Goal: Task Accomplishment & Management: Manage account settings

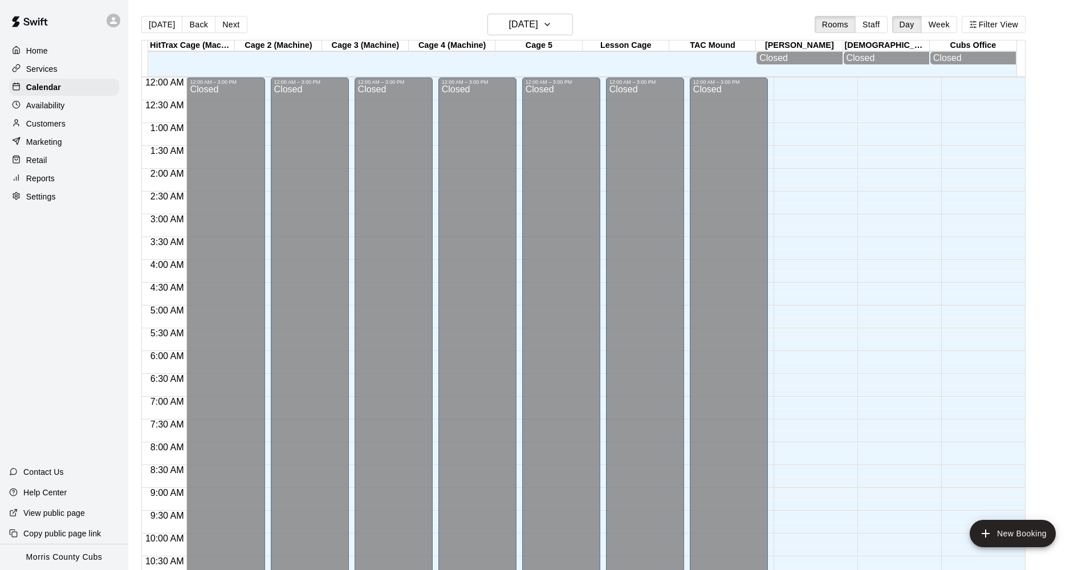
scroll to position [553, 0]
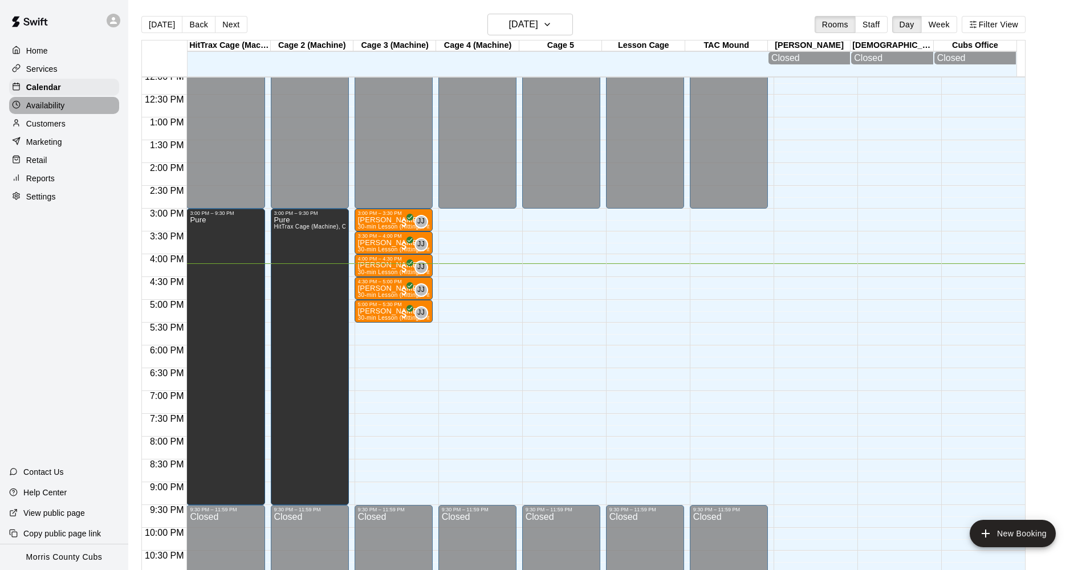
click at [34, 104] on p "Availability" at bounding box center [45, 105] width 39 height 11
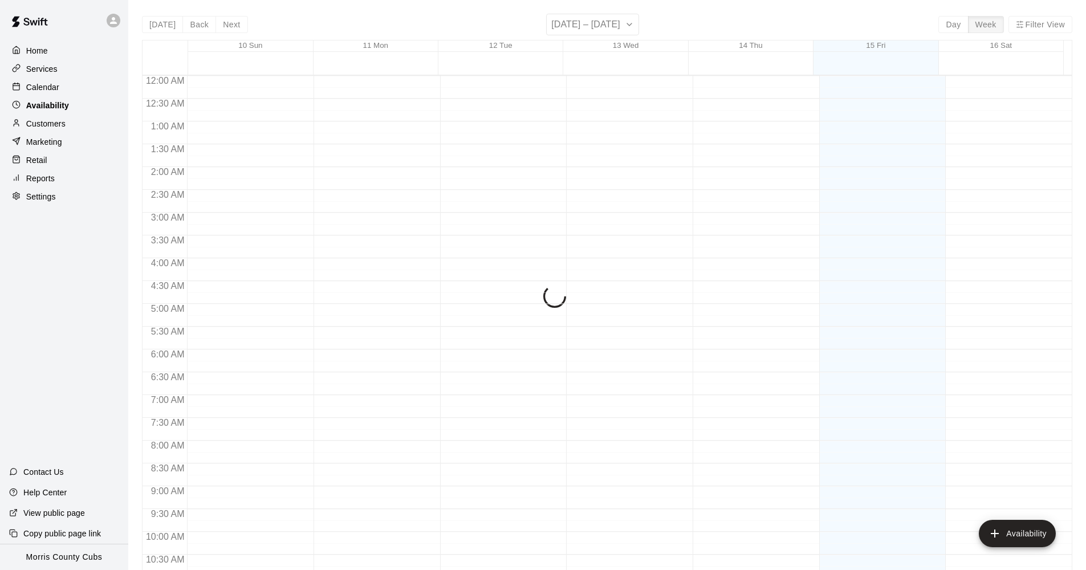
scroll to position [587, 0]
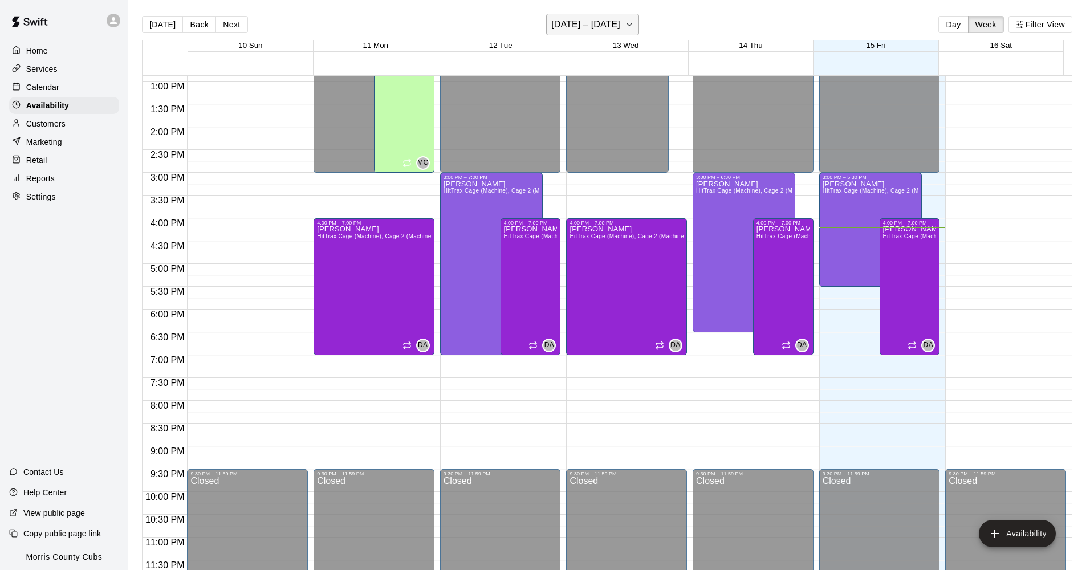
click at [625, 21] on icon "button" at bounding box center [629, 25] width 9 height 14
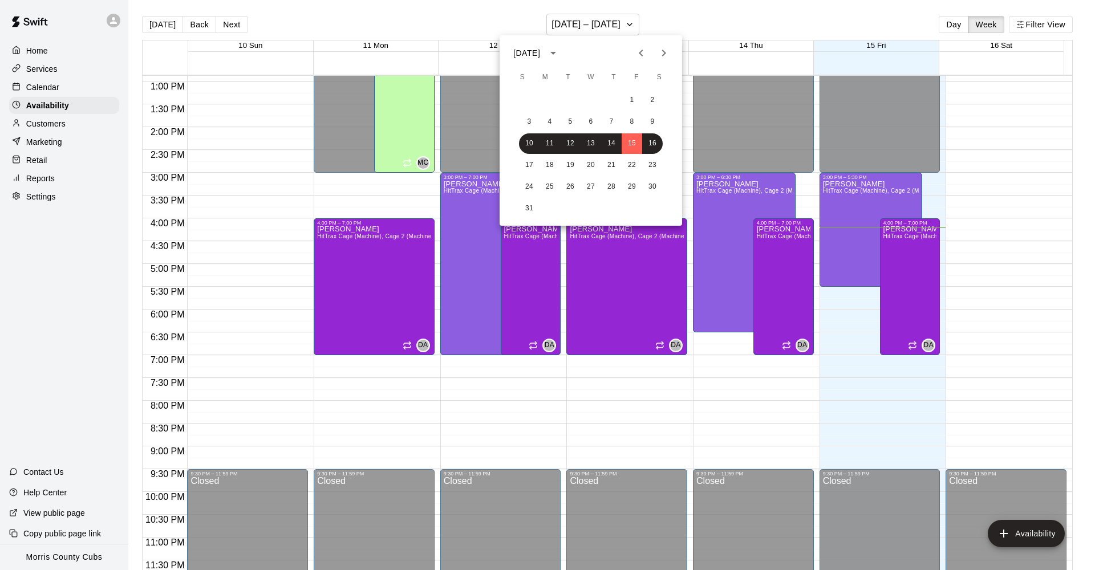
click at [667, 51] on icon "Next month" at bounding box center [664, 53] width 14 height 14
click at [557, 100] on button "1" at bounding box center [549, 100] width 21 height 21
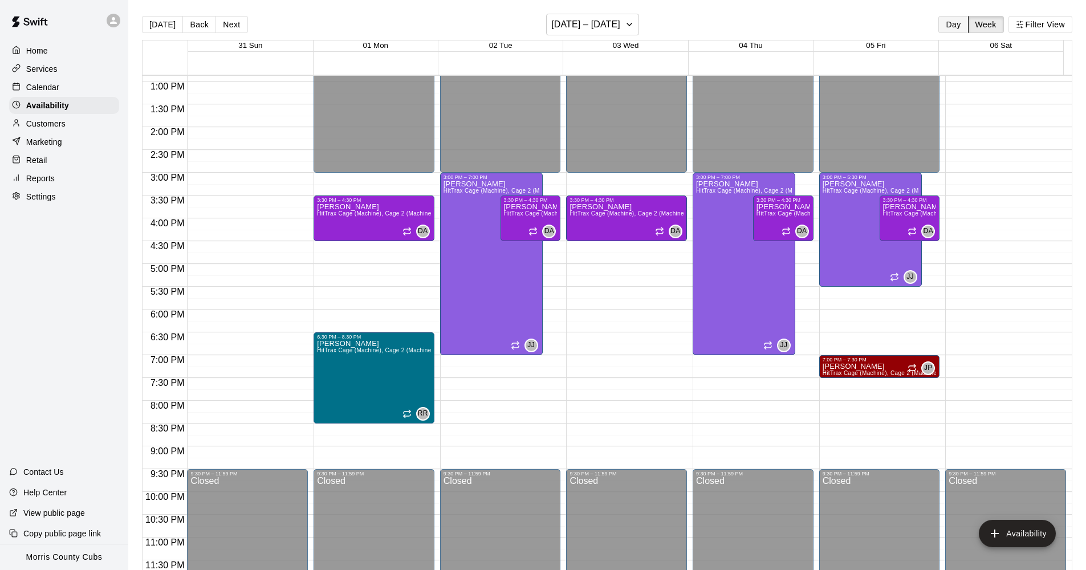
click at [961, 23] on button "Day" at bounding box center [954, 24] width 30 height 17
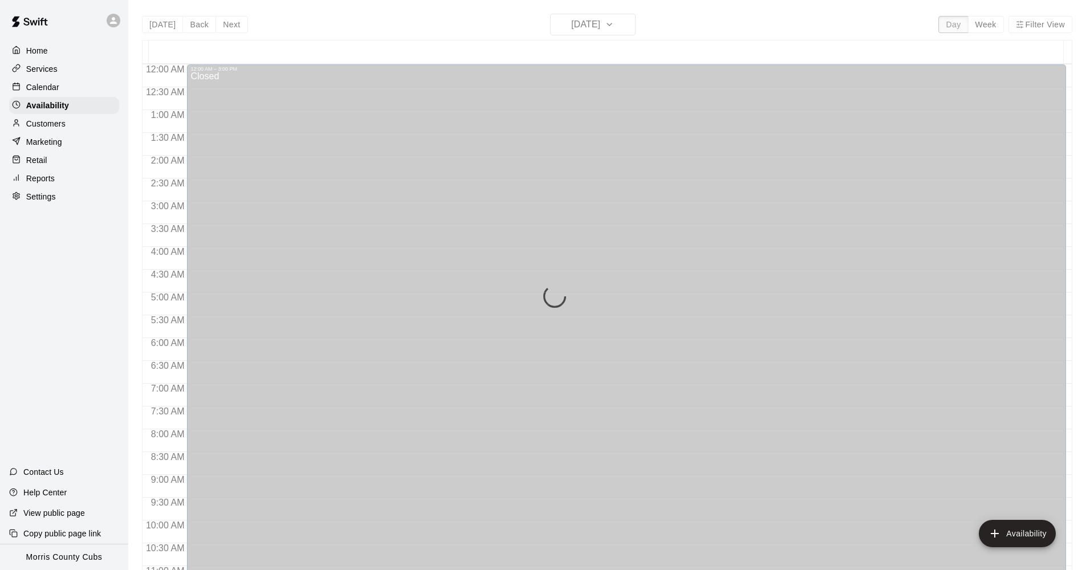
scroll to position [576, 0]
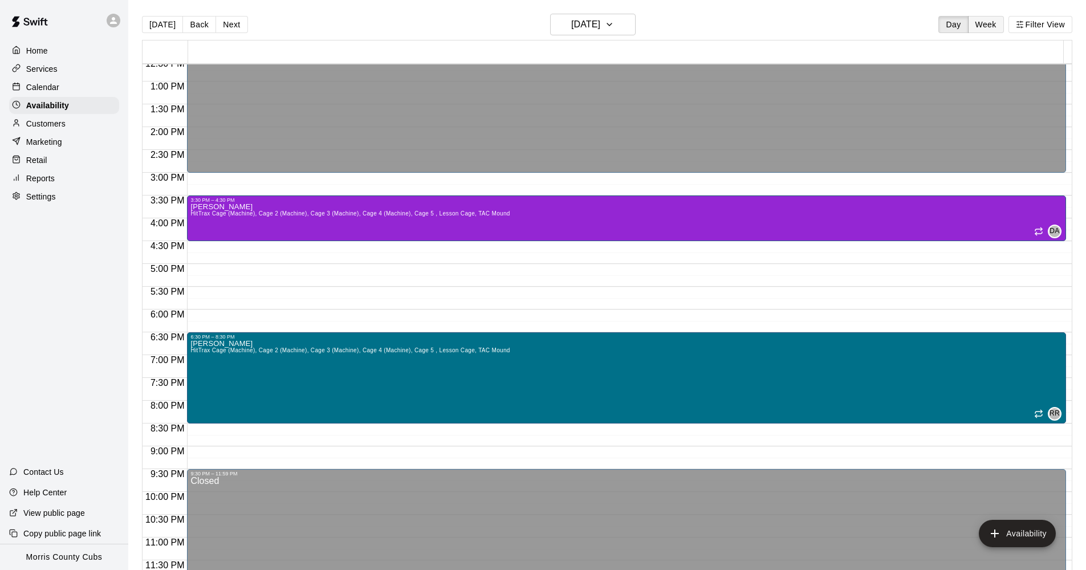
click at [980, 20] on button "Week" at bounding box center [986, 24] width 36 height 17
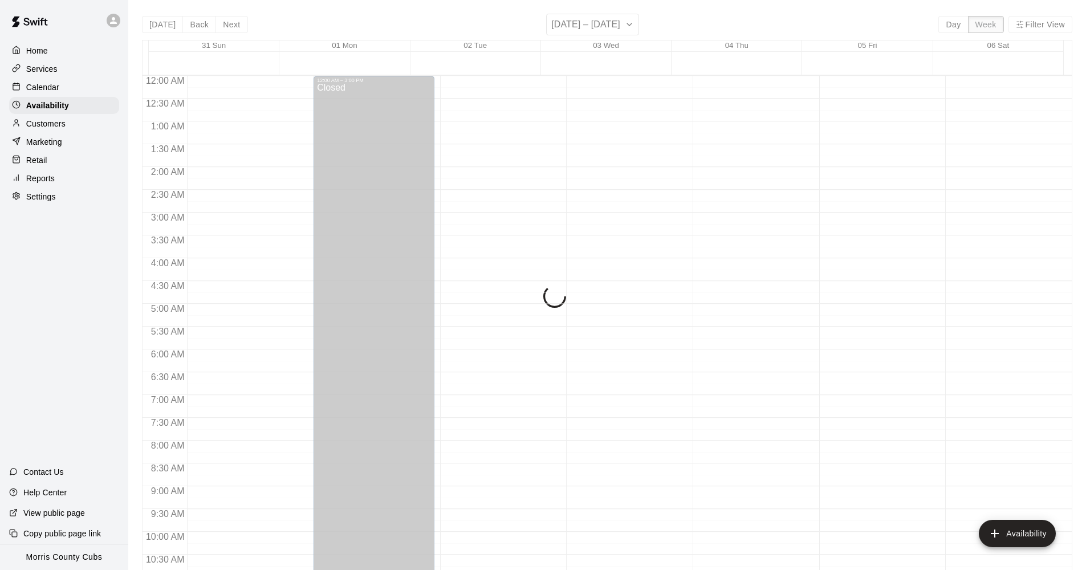
scroll to position [587, 0]
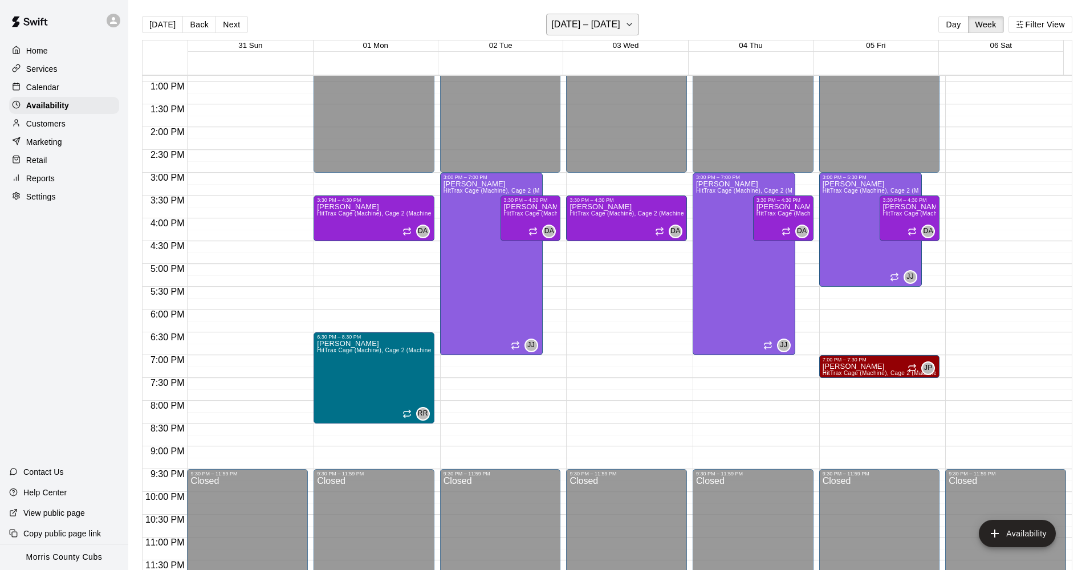
click at [639, 23] on button "August 31 – September 06" at bounding box center [592, 25] width 93 height 22
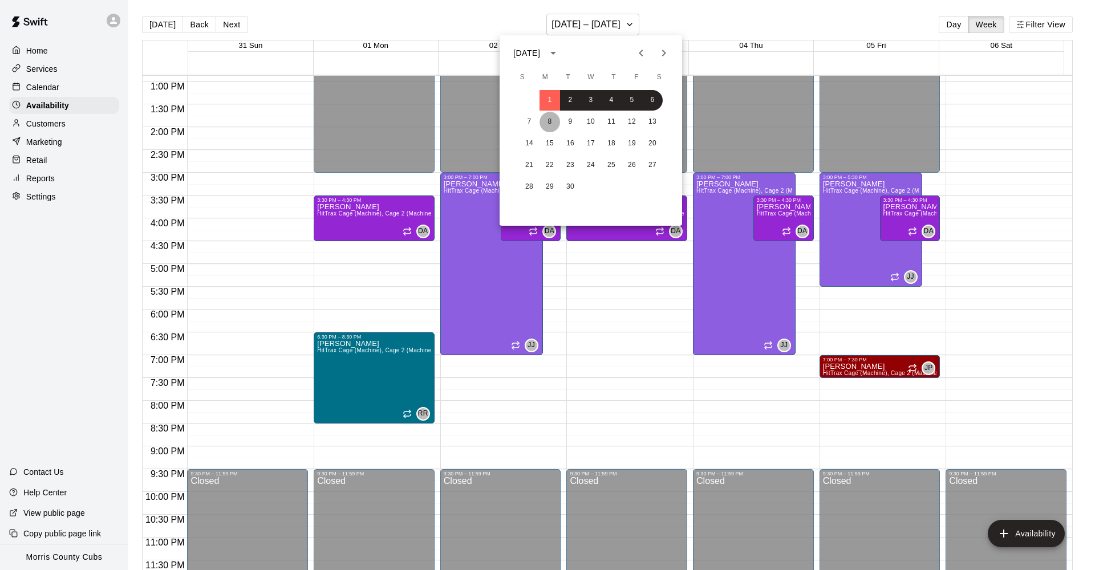
click at [547, 121] on button "8" at bounding box center [549, 122] width 21 height 21
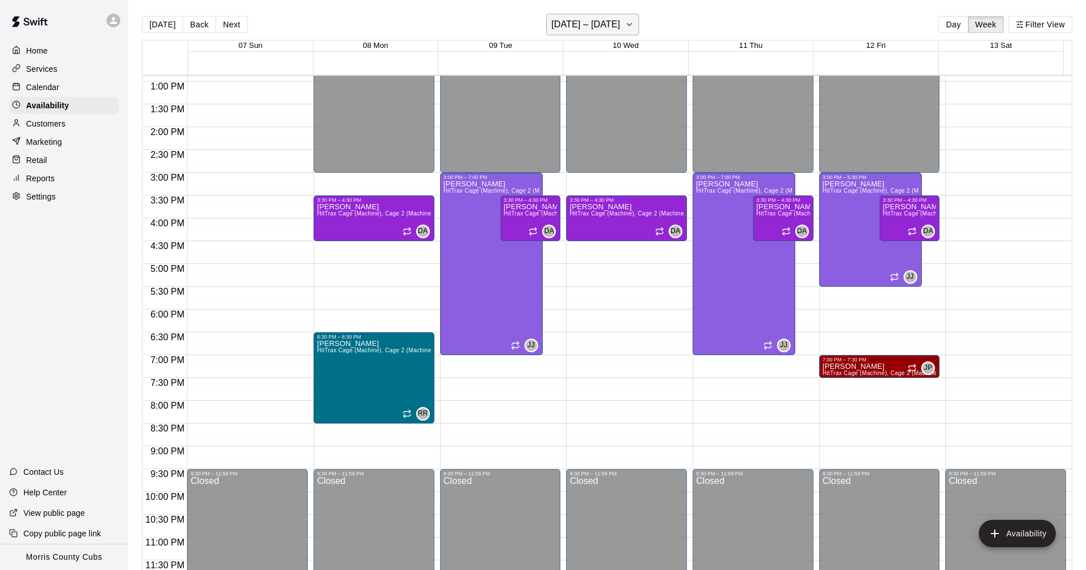
click at [632, 29] on icon "button" at bounding box center [629, 25] width 9 height 14
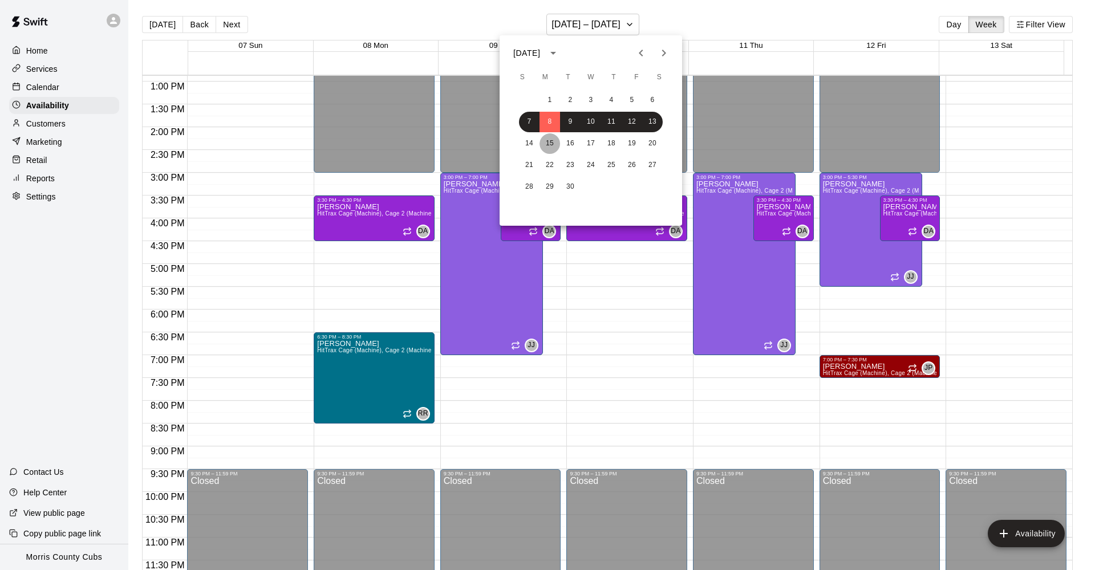
click at [549, 146] on button "15" at bounding box center [549, 143] width 21 height 21
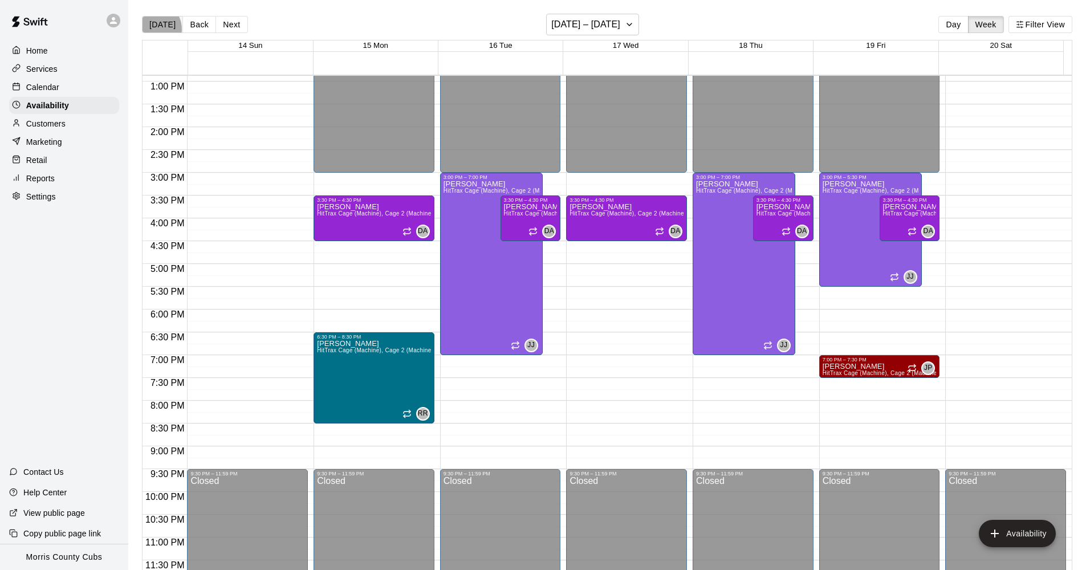
click at [153, 29] on button "[DATE]" at bounding box center [162, 24] width 41 height 17
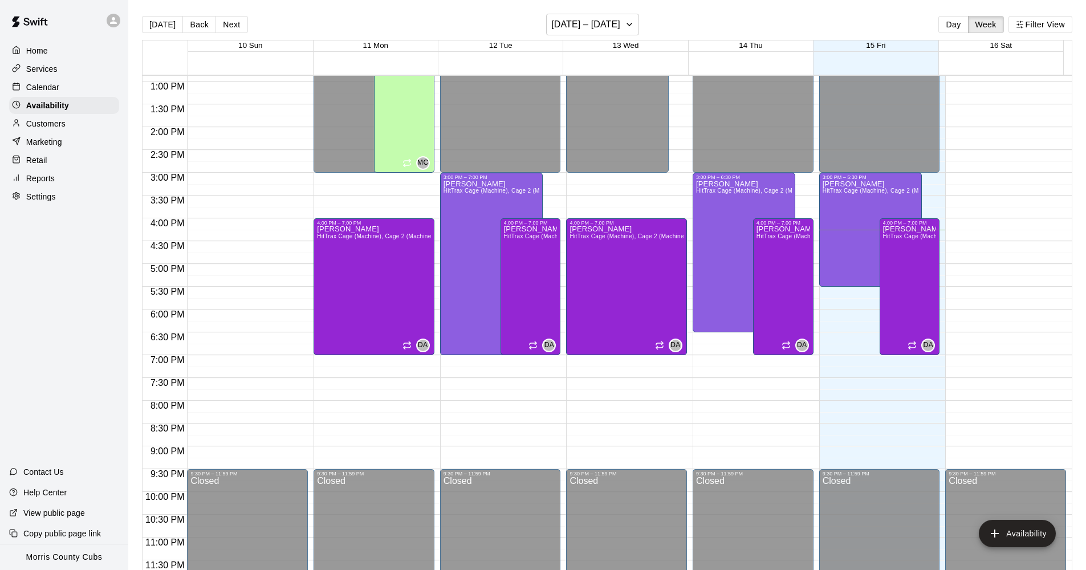
click at [73, 87] on div "Calendar" at bounding box center [64, 87] width 110 height 17
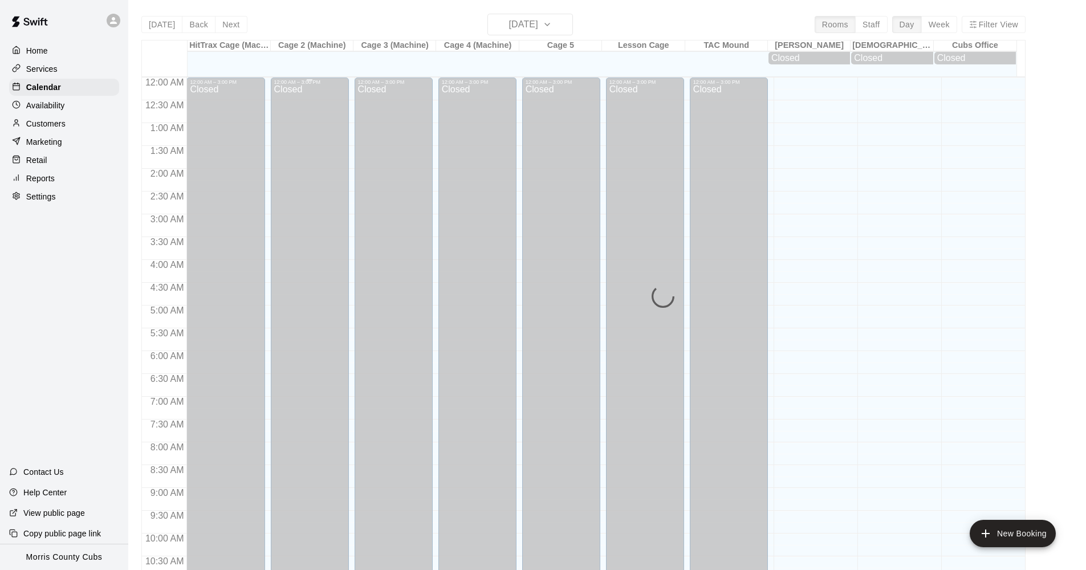
scroll to position [553, 0]
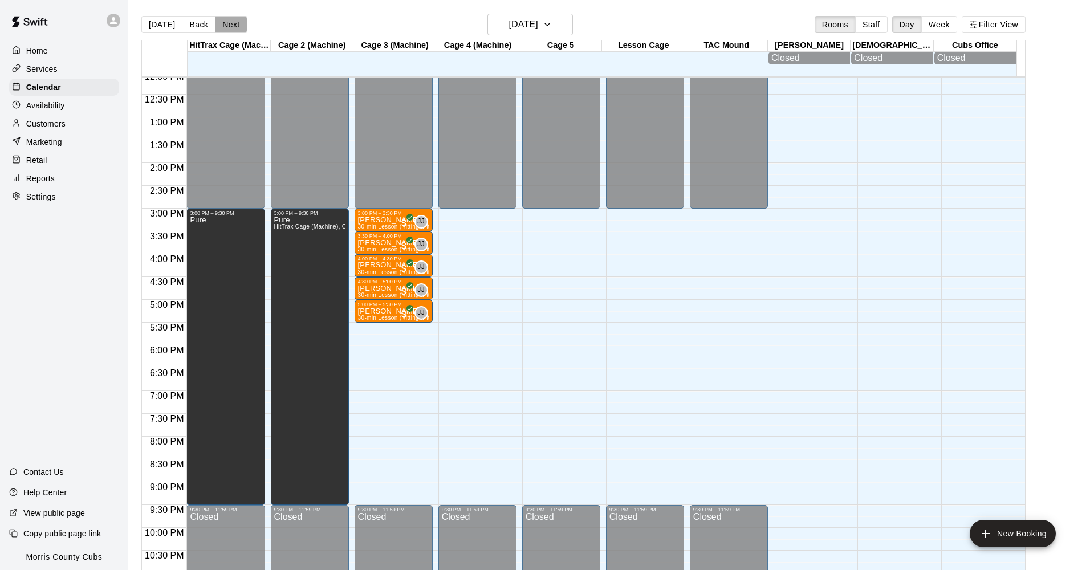
click at [238, 28] on button "Next" at bounding box center [231, 24] width 32 height 17
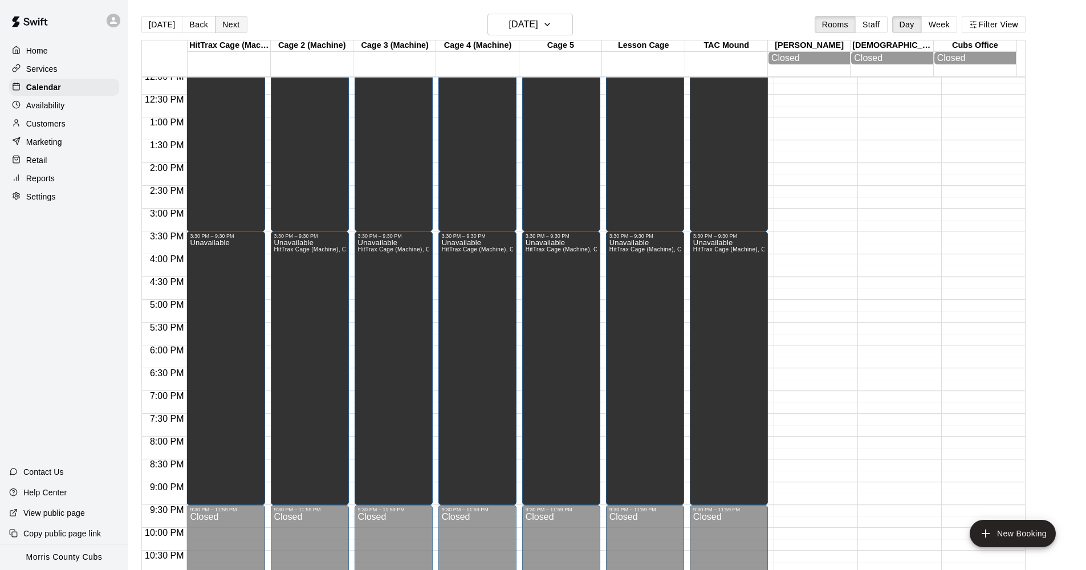
click at [238, 28] on button "Next" at bounding box center [231, 24] width 32 height 17
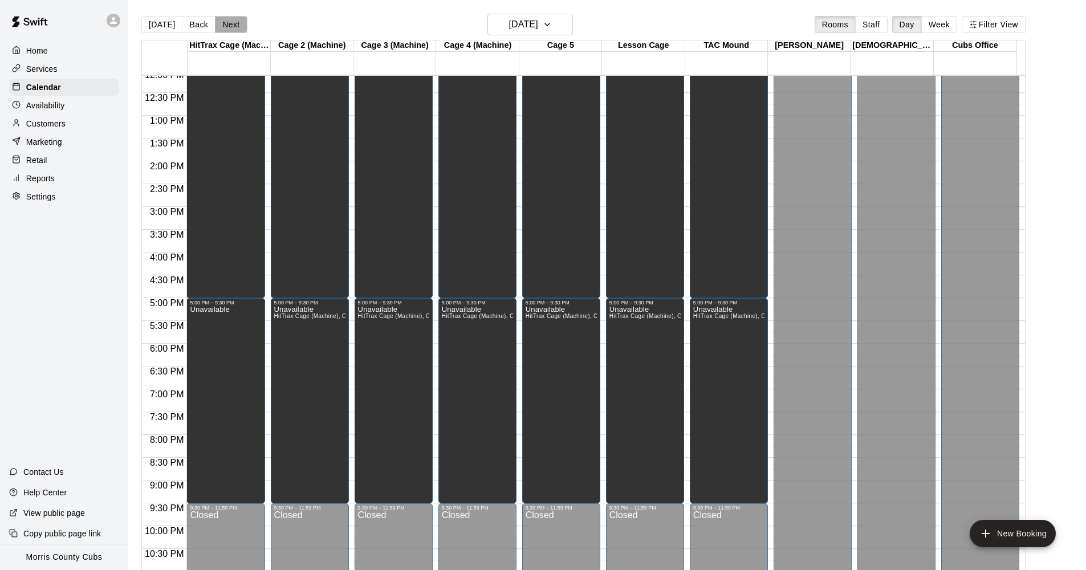
click at [238, 28] on button "Next" at bounding box center [231, 24] width 32 height 17
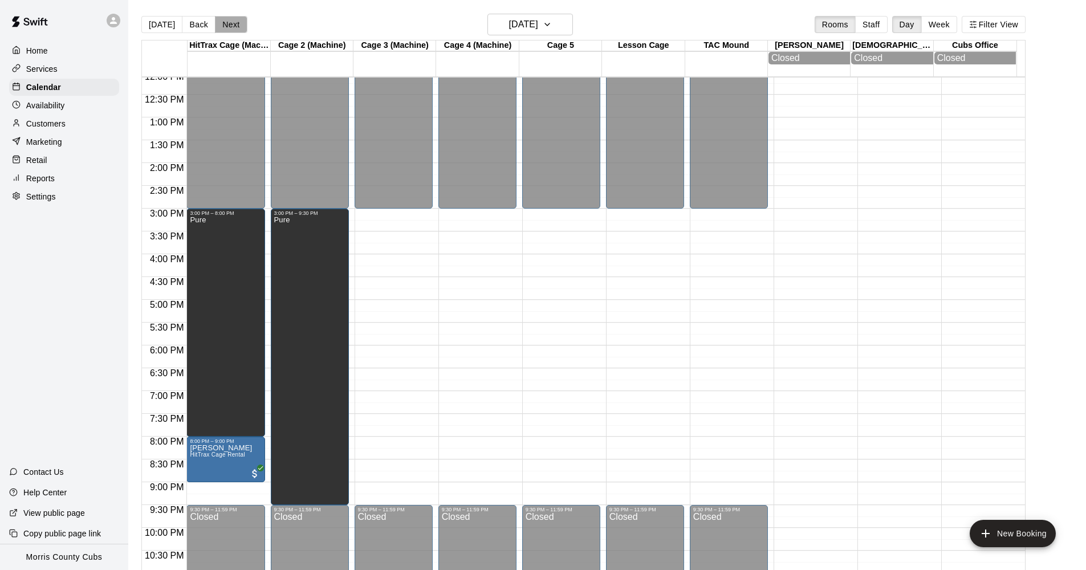
click at [238, 28] on button "Next" at bounding box center [231, 24] width 32 height 17
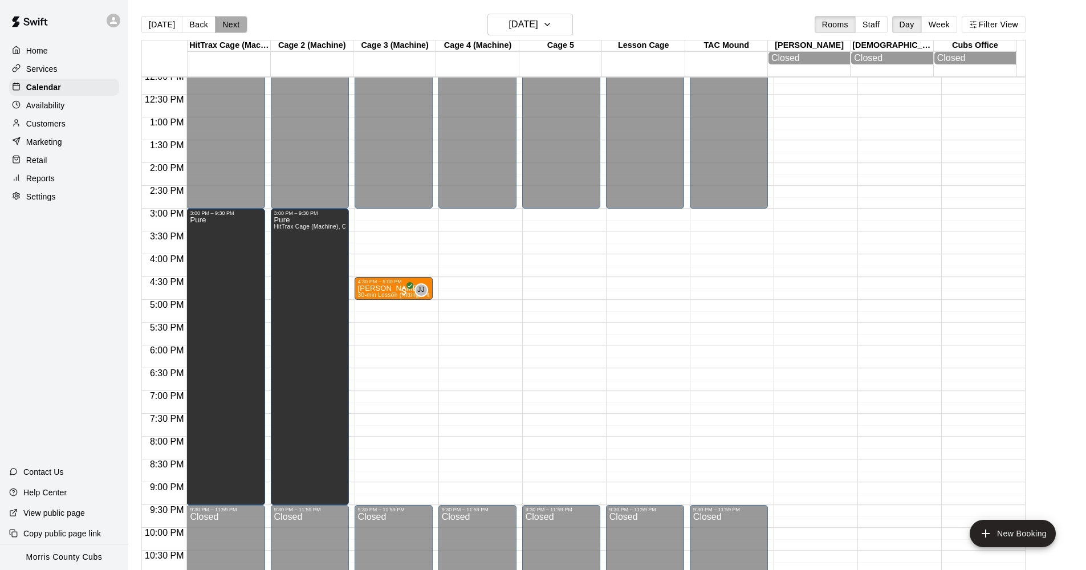
click at [238, 28] on button "Next" at bounding box center [231, 24] width 32 height 17
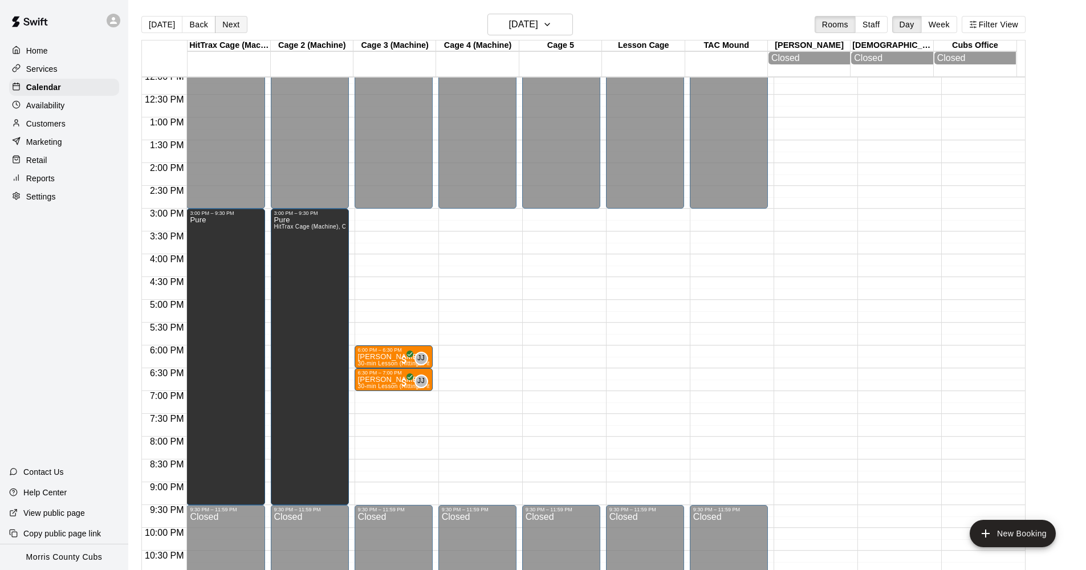
click at [238, 28] on button "Next" at bounding box center [231, 24] width 32 height 17
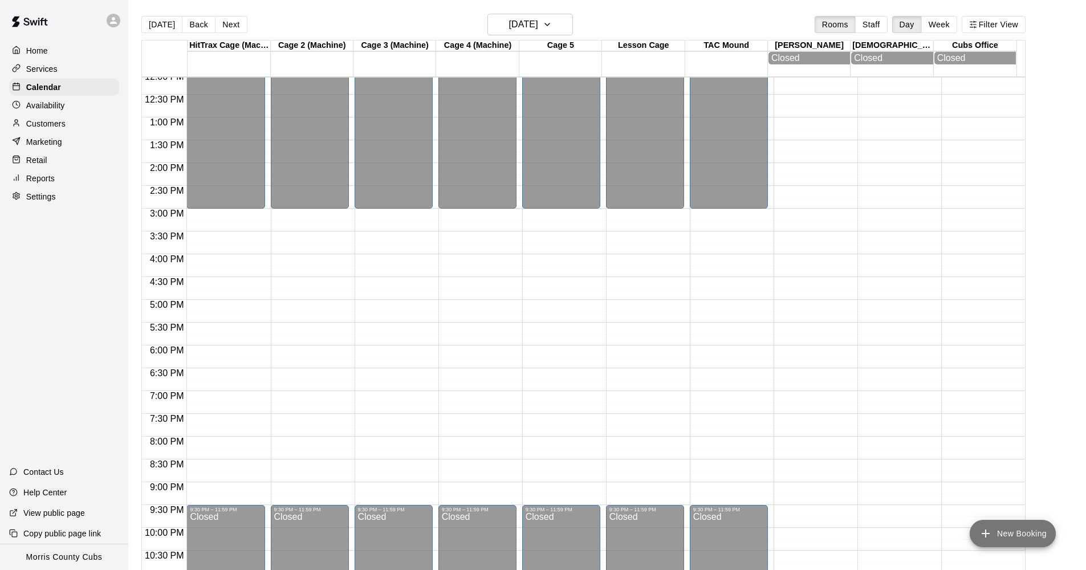
click at [992, 535] on icon "add" at bounding box center [986, 534] width 14 height 14
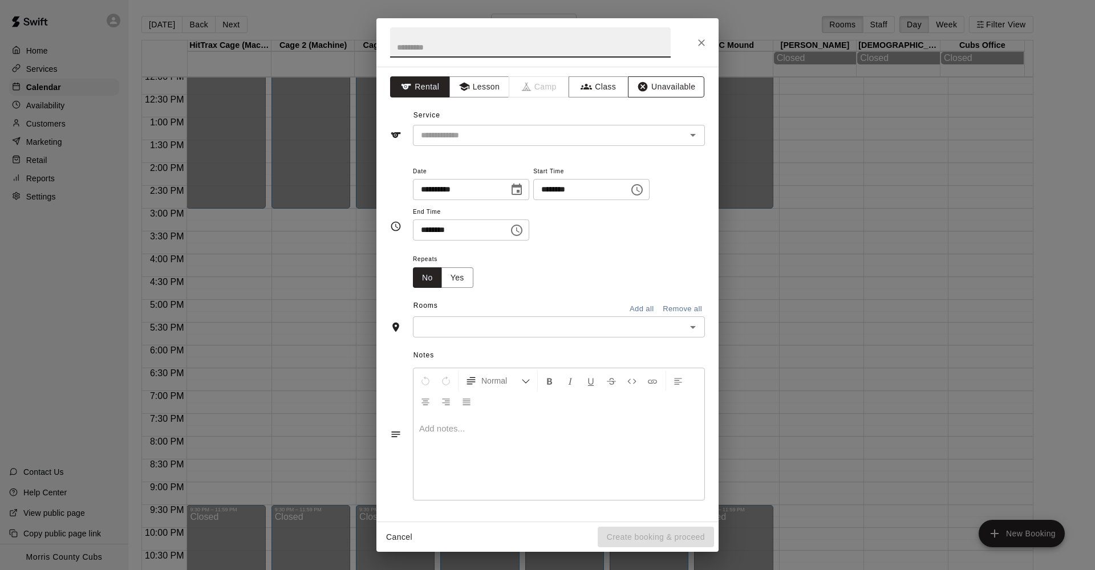
click at [669, 87] on button "Unavailable" at bounding box center [666, 86] width 76 height 21
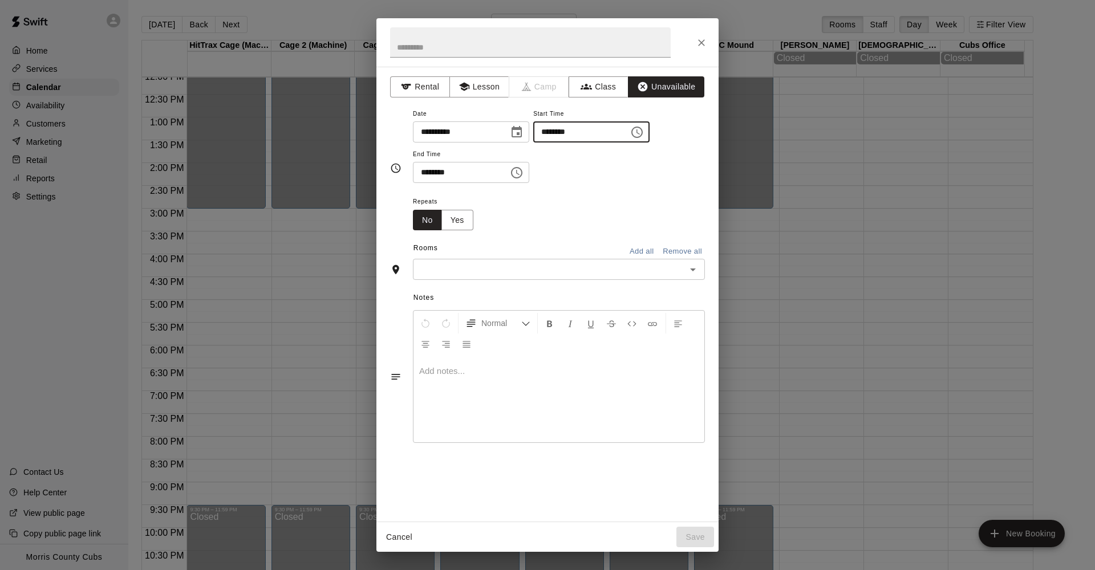
click at [551, 132] on input "********" at bounding box center [577, 131] width 88 height 21
type input "********"
click at [423, 172] on input "********" at bounding box center [457, 172] width 88 height 21
type input "********"
click at [586, 205] on div "Repeats No Yes" at bounding box center [559, 212] width 292 height 36
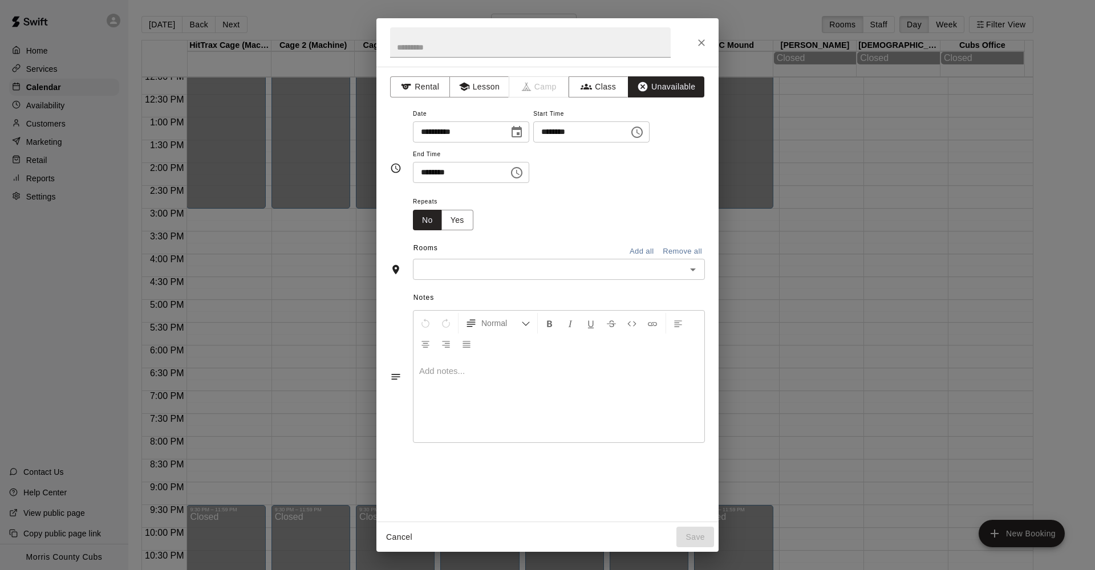
click at [640, 247] on button "Add all" at bounding box center [641, 252] width 36 height 18
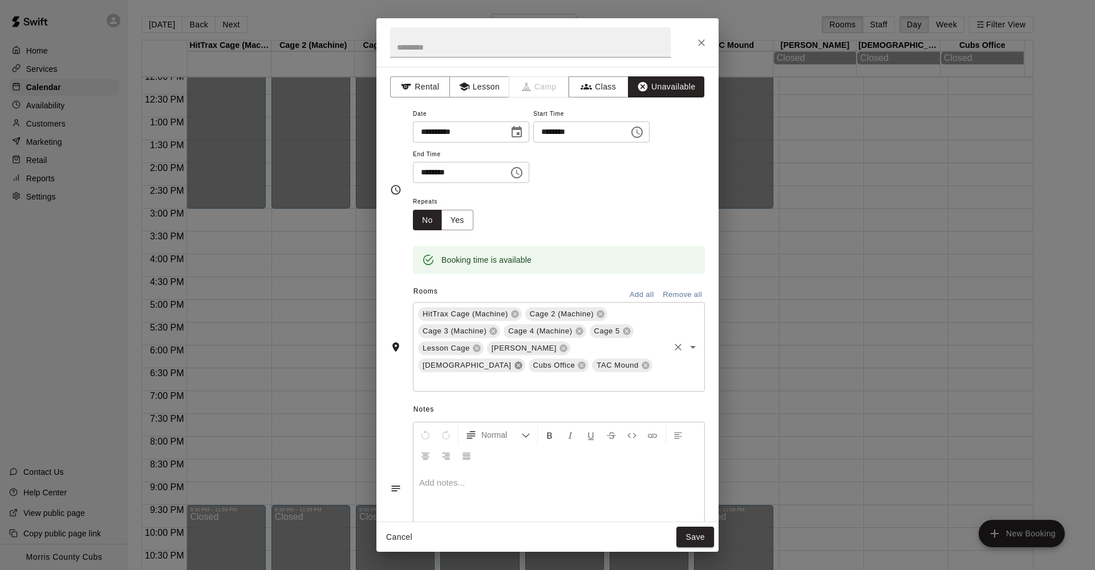
click at [522, 362] on icon at bounding box center [517, 365] width 7 height 7
click at [559, 344] on icon at bounding box center [563, 348] width 9 height 9
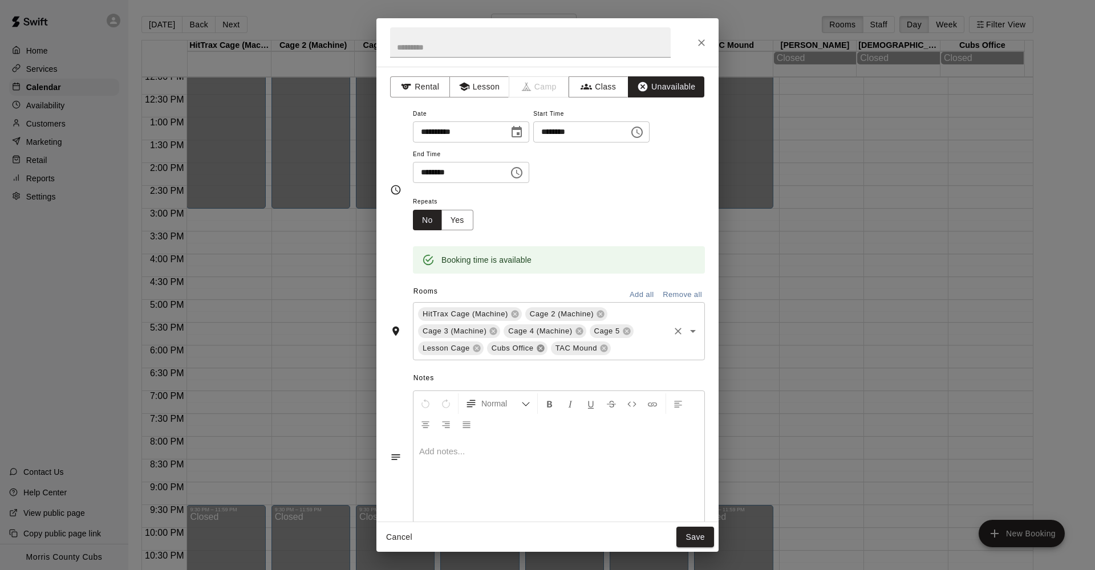
click at [542, 345] on icon at bounding box center [540, 348] width 7 height 7
click at [689, 535] on button "Save" at bounding box center [695, 537] width 38 height 21
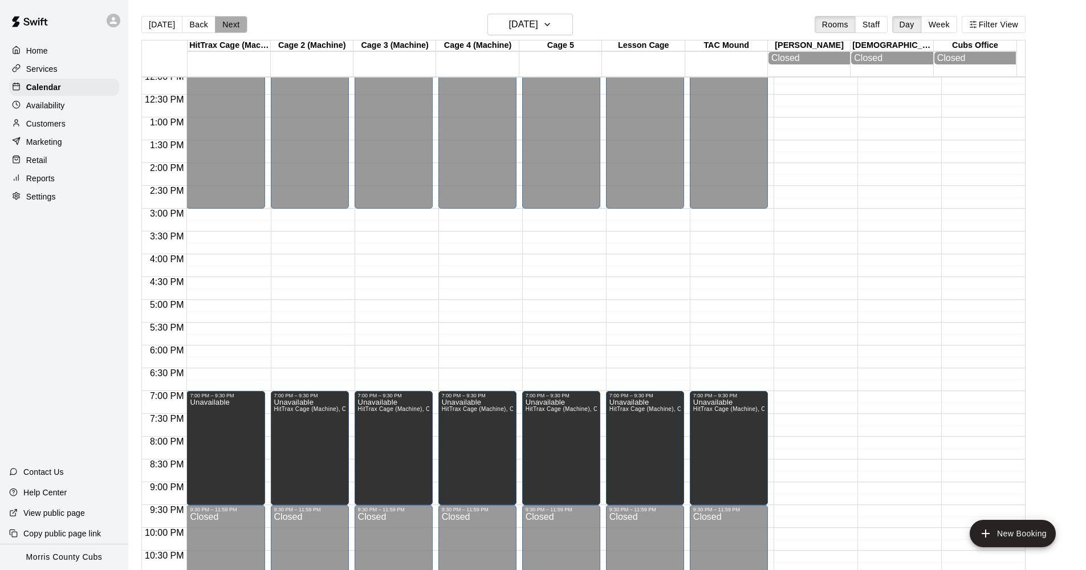
click at [228, 21] on button "Next" at bounding box center [231, 24] width 32 height 17
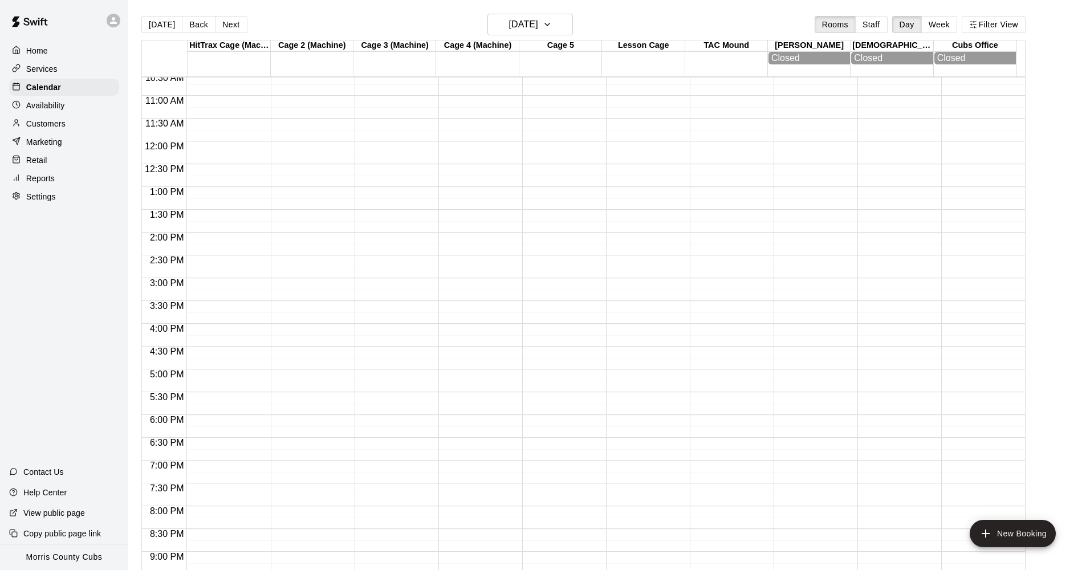
scroll to position [532, 0]
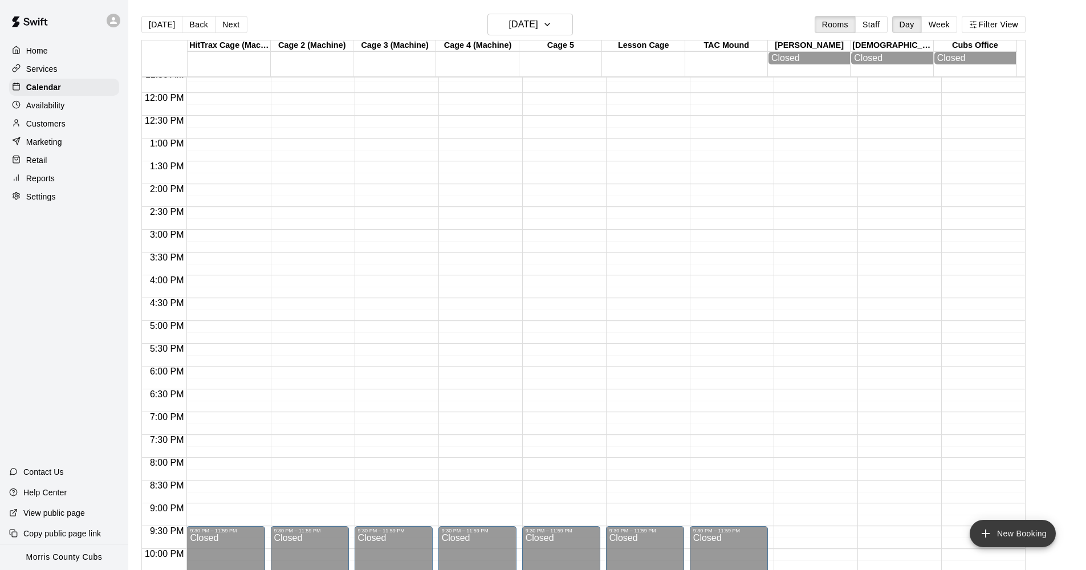
click at [980, 533] on icon "add" at bounding box center [986, 534] width 14 height 14
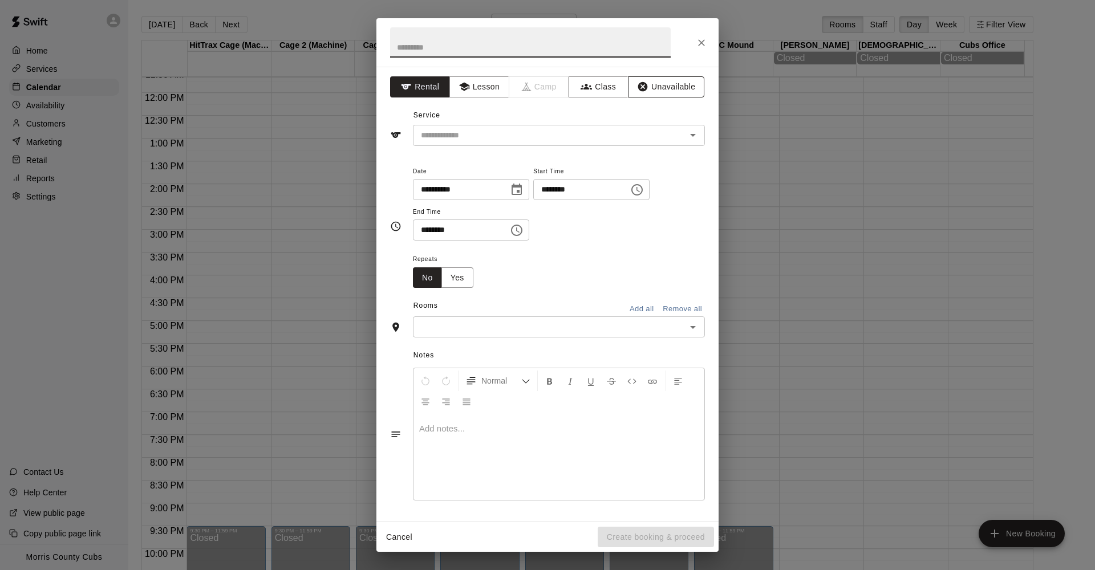
click at [696, 85] on button "Unavailable" at bounding box center [666, 86] width 76 height 21
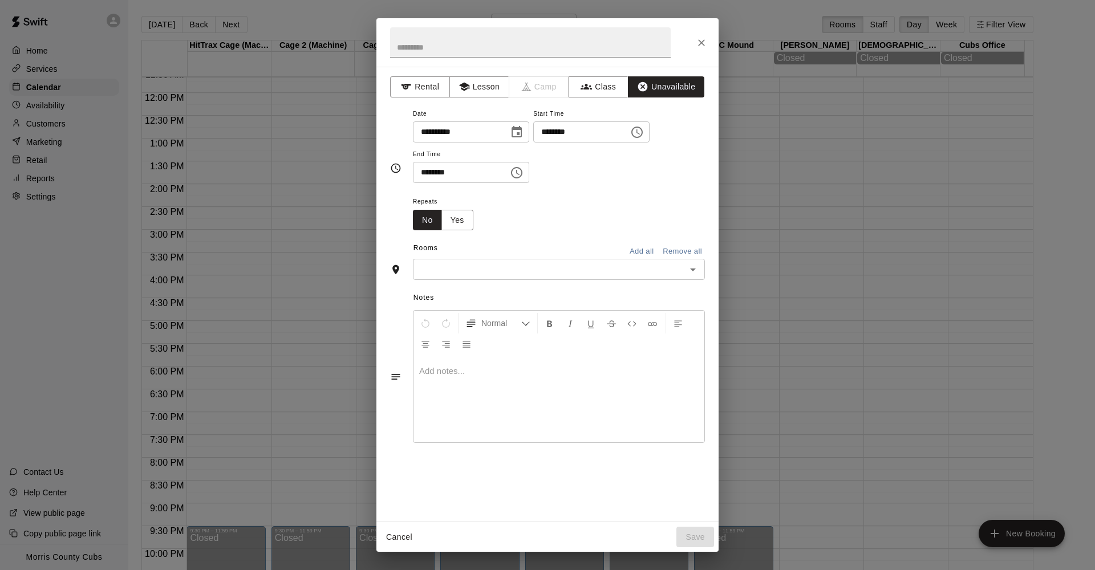
click at [425, 175] on input "********" at bounding box center [457, 172] width 88 height 21
type input "********"
click at [650, 248] on button "Add all" at bounding box center [641, 252] width 36 height 18
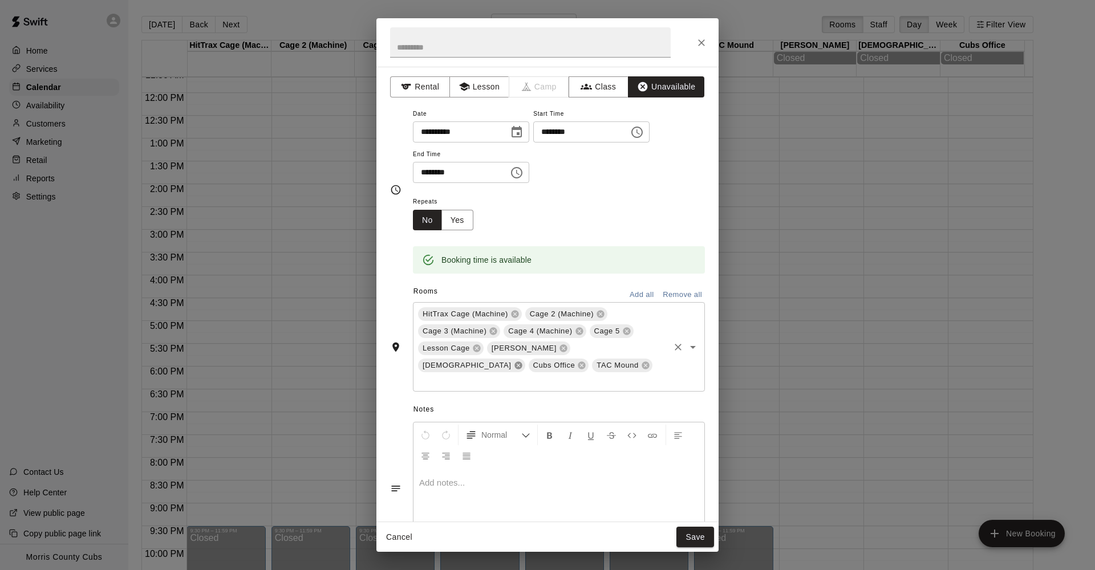
click at [522, 362] on icon at bounding box center [517, 365] width 7 height 7
click at [559, 345] on icon at bounding box center [562, 348] width 7 height 7
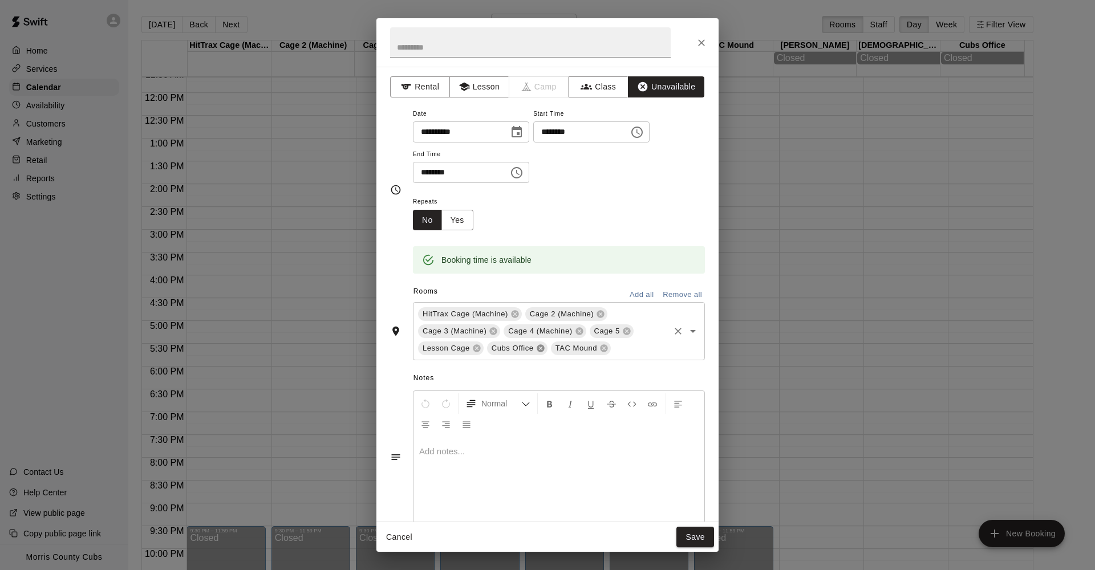
click at [542, 347] on icon at bounding box center [540, 348] width 7 height 7
click at [688, 542] on button "Save" at bounding box center [695, 537] width 38 height 21
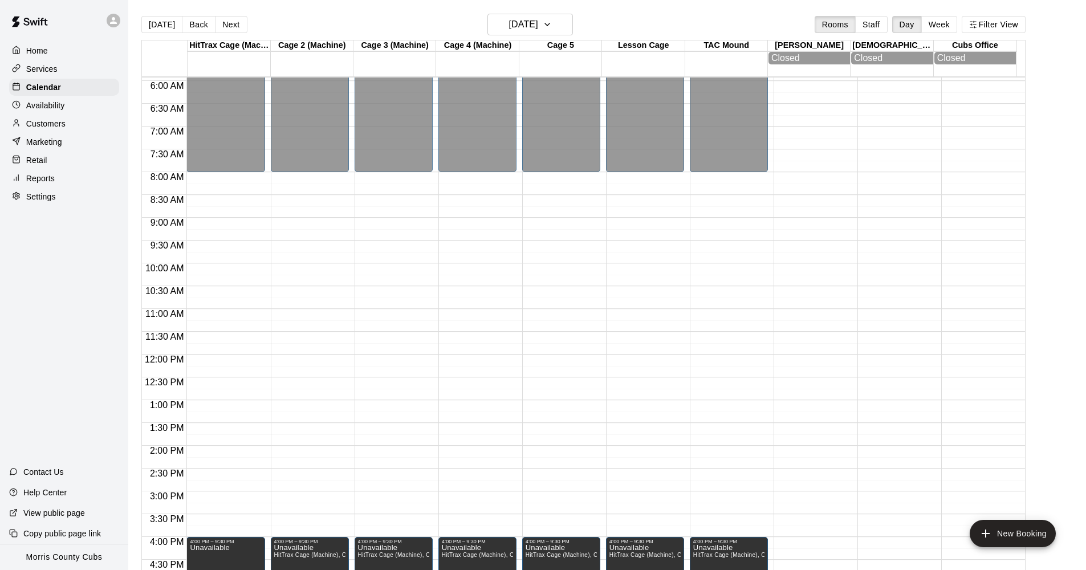
scroll to position [155, 0]
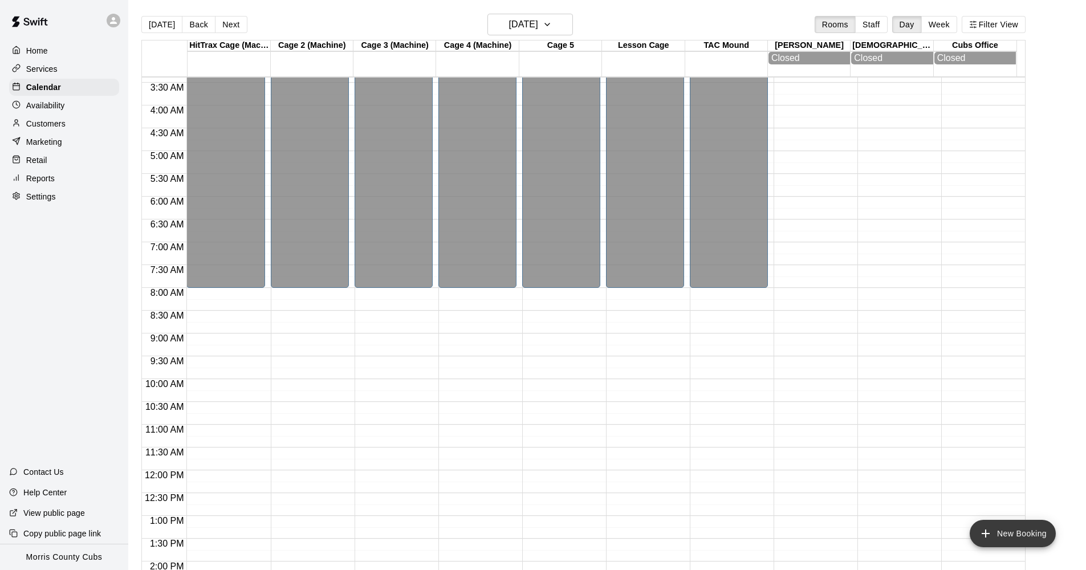
click at [984, 543] on button "New Booking" at bounding box center [1013, 533] width 86 height 27
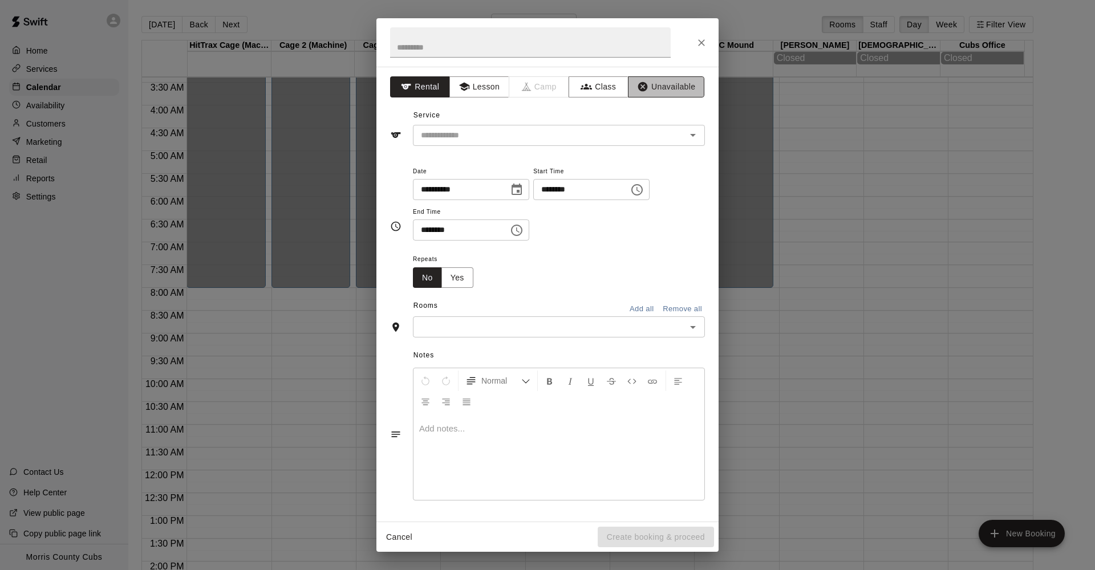
click at [691, 87] on button "Unavailable" at bounding box center [666, 86] width 76 height 21
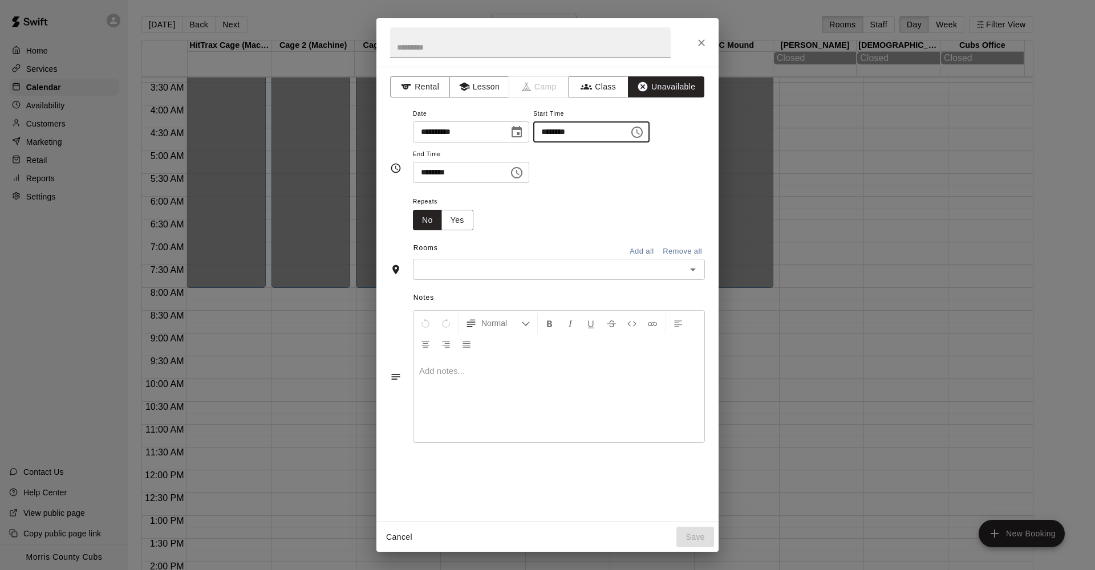
click at [552, 130] on input "********" at bounding box center [577, 131] width 88 height 21
click at [579, 131] on input "********" at bounding box center [577, 131] width 88 height 21
type input "********"
click at [418, 175] on input "********" at bounding box center [457, 172] width 88 height 21
click at [446, 169] on input "********" at bounding box center [457, 172] width 88 height 21
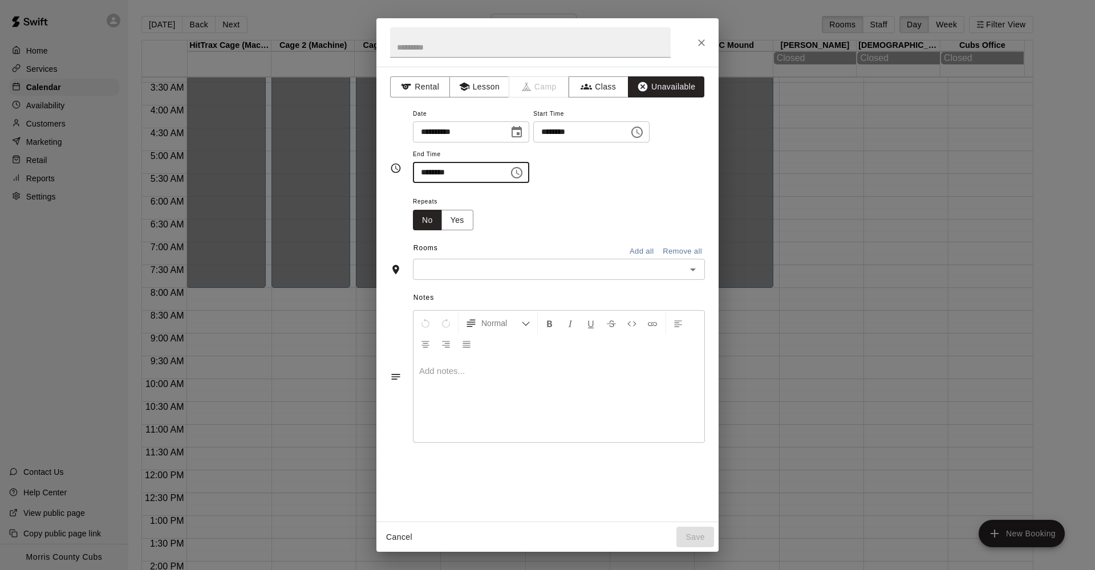
type input "********"
click at [495, 209] on div "Repeats No Yes" at bounding box center [559, 212] width 292 height 36
click at [642, 251] on button "Add all" at bounding box center [641, 252] width 36 height 18
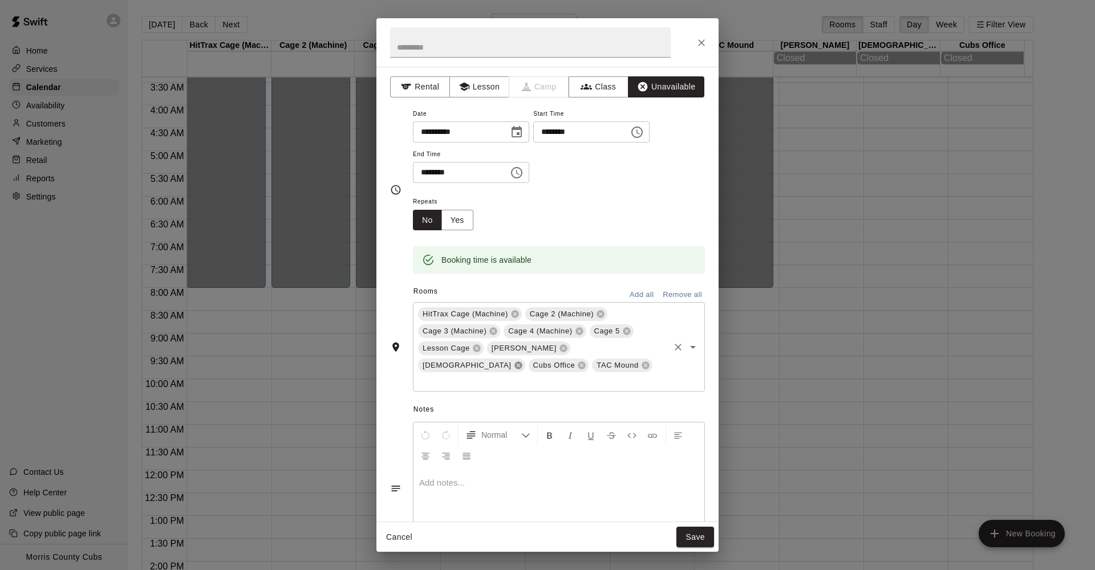
click at [523, 361] on icon at bounding box center [518, 365] width 9 height 9
click at [559, 348] on icon at bounding box center [562, 348] width 7 height 7
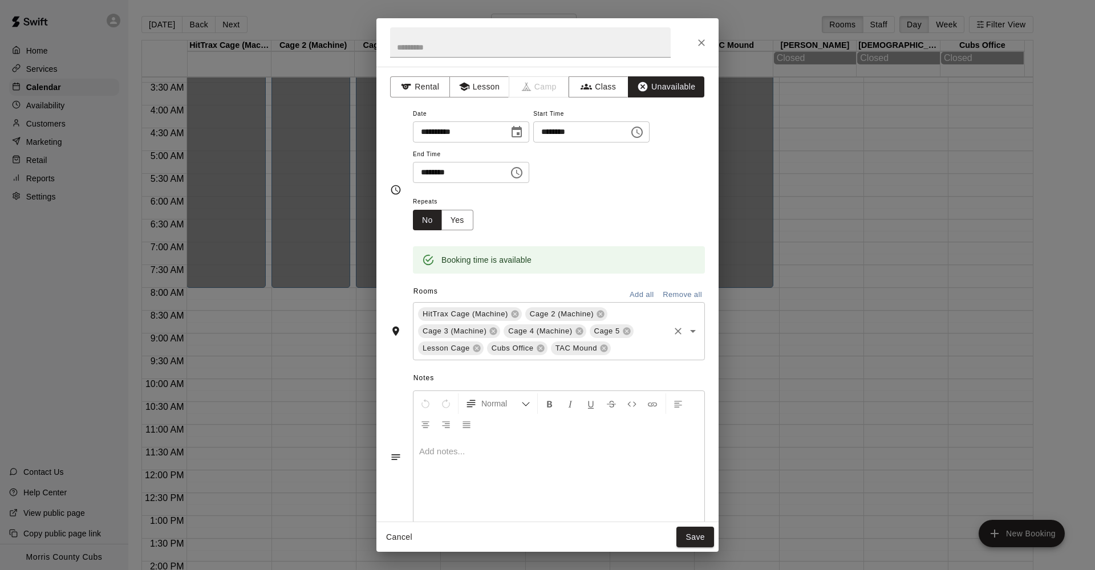
click at [533, 345] on span "Cubs Office" at bounding box center [512, 348] width 51 height 11
click at [538, 346] on icon at bounding box center [540, 348] width 7 height 7
click at [681, 533] on button "Save" at bounding box center [695, 537] width 38 height 21
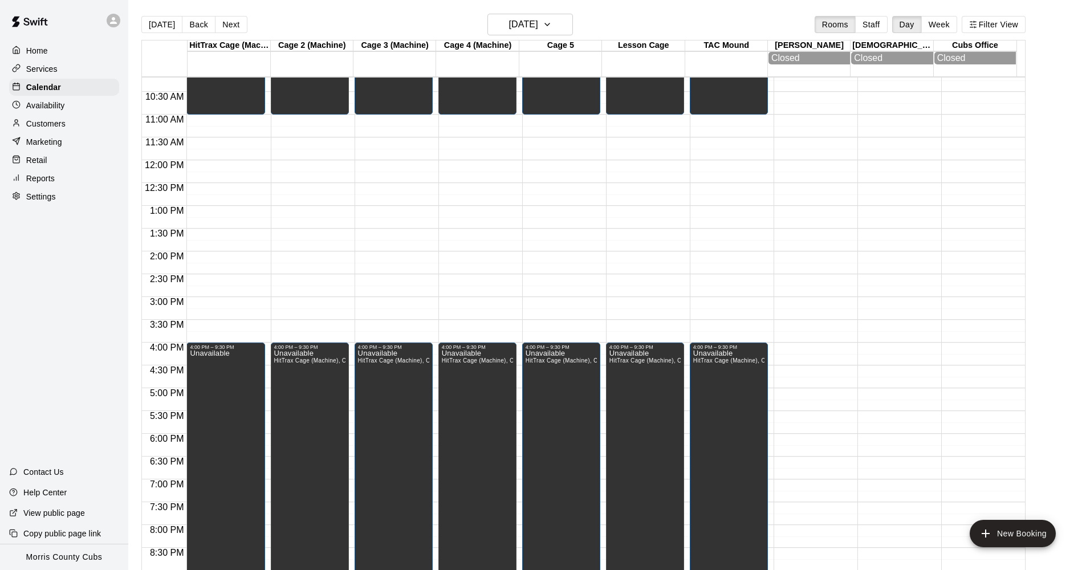
scroll to position [0, 0]
